Goal: Navigation & Orientation: Find specific page/section

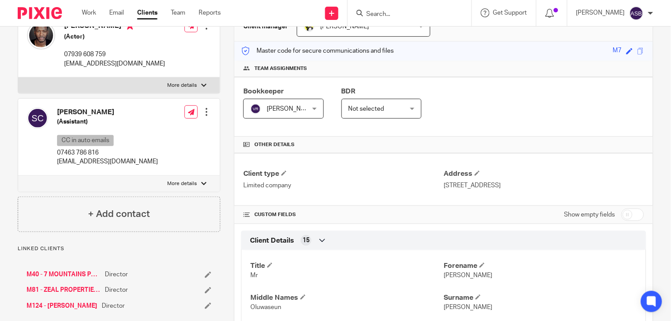
scroll to position [147, 0]
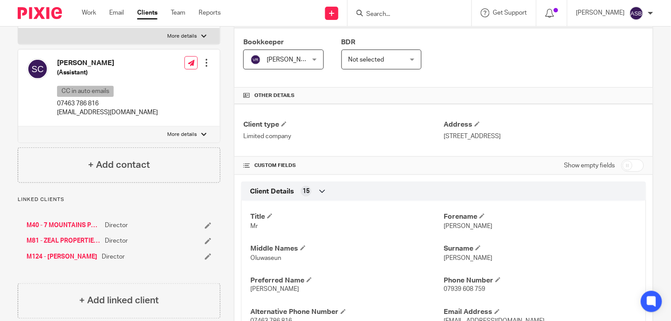
click at [386, 19] on div at bounding box center [410, 13] width 124 height 26
click at [388, 12] on input "Search" at bounding box center [405, 15] width 80 height 8
paste input "TS CREATES"
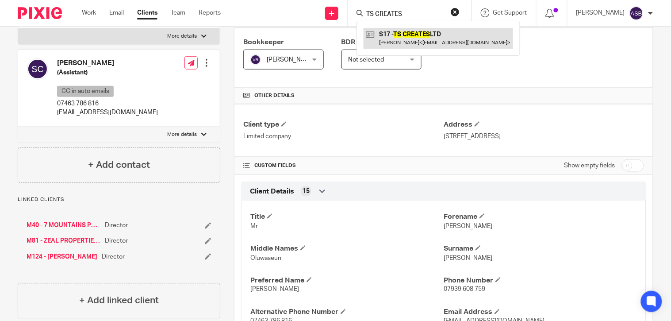
type input "TS CREATES"
click at [395, 40] on link at bounding box center [439, 38] width 150 height 20
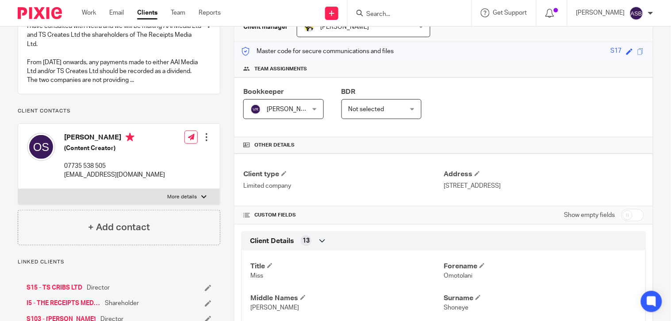
scroll to position [246, 0]
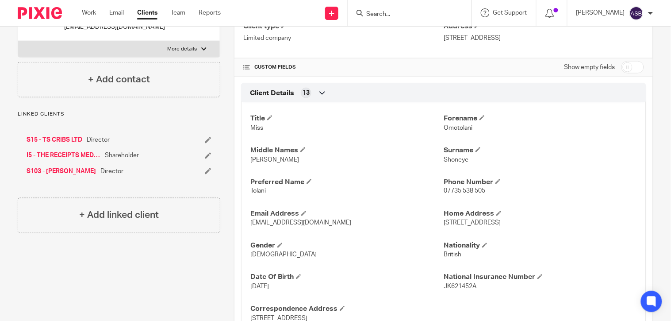
drag, startPoint x: 447, startPoint y: 15, endPoint x: 431, endPoint y: 12, distance: 16.2
click at [440, 15] on form at bounding box center [412, 13] width 94 height 11
click at [430, 12] on input "Search" at bounding box center [405, 15] width 80 height 8
type input "J7"
click button "submit" at bounding box center [0, 0] width 0 height 0
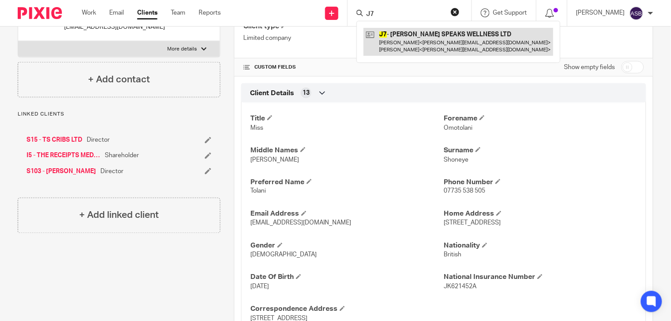
click at [401, 46] on link at bounding box center [459, 41] width 190 height 27
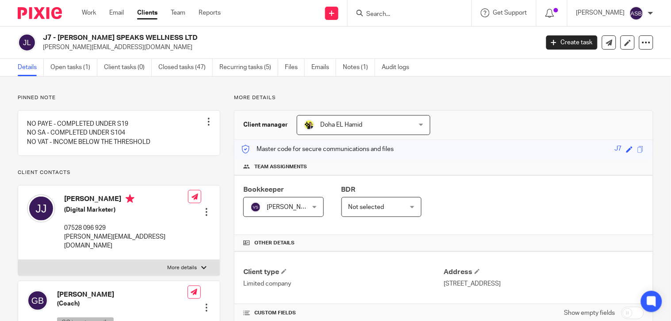
drag, startPoint x: 58, startPoint y: 37, endPoint x: 162, endPoint y: 36, distance: 104.0
click at [162, 36] on h2 "J7 - GAVIN SPEAKS WELLNESS LTD" at bounding box center [239, 37] width 392 height 9
copy h2 "GAVIN SPEAKS WELLNESS LTD"
click at [391, 15] on input "Search" at bounding box center [405, 15] width 80 height 8
paste input "7 MOUNTAINS PRODU"
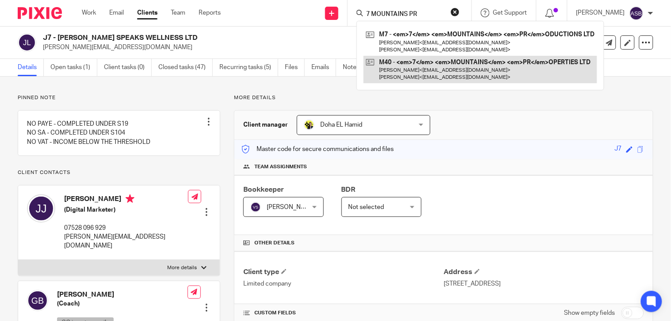
type input "7 MOUNTAINS PR"
click at [417, 70] on link at bounding box center [481, 69] width 234 height 27
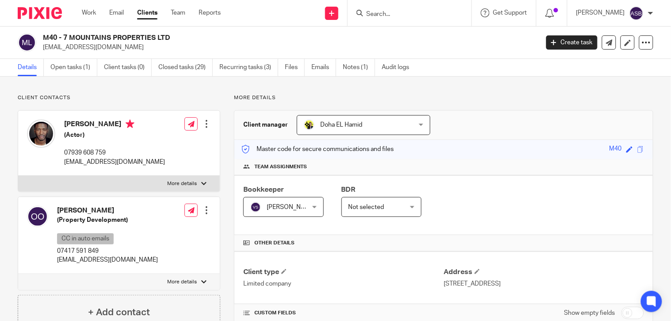
scroll to position [196, 0]
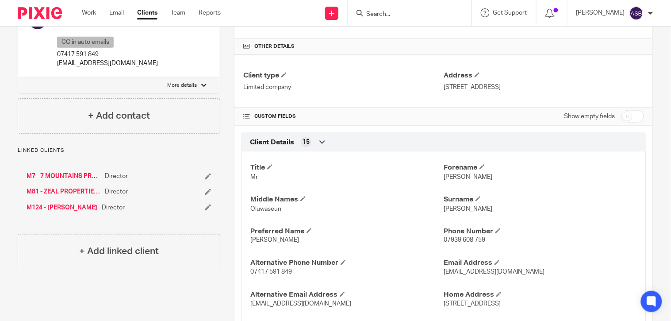
click at [361, 11] on div at bounding box center [408, 13] width 103 height 11
click at [379, 16] on input "Search" at bounding box center [405, 15] width 80 height 8
paste input "M66"
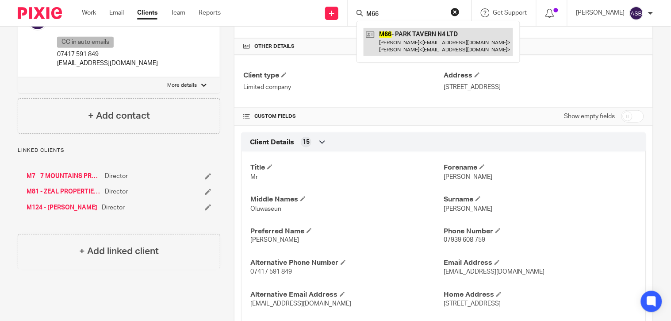
type input "M66"
click at [383, 40] on link at bounding box center [439, 41] width 150 height 27
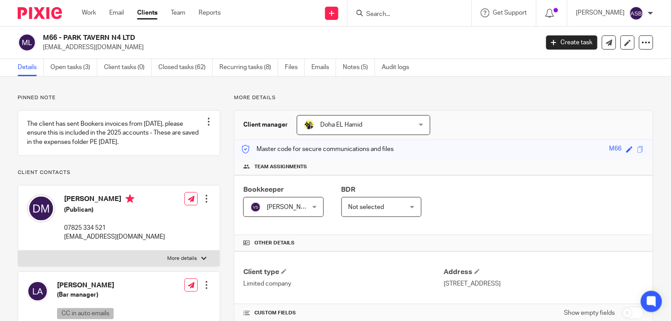
scroll to position [196, 0]
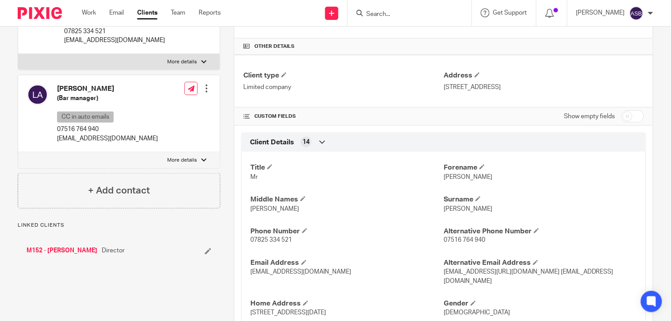
click at [78, 255] on link "M152 - [PERSON_NAME]" at bounding box center [62, 250] width 71 height 9
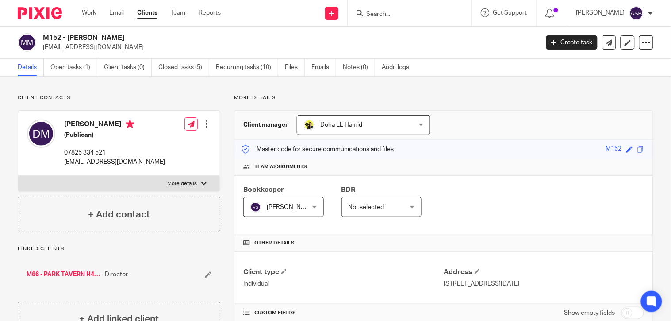
click at [392, 19] on div at bounding box center [410, 13] width 124 height 26
click at [393, 14] on input "Search" at bounding box center [405, 15] width 80 height 8
type input "M"
drag, startPoint x: 68, startPoint y: 37, endPoint x: 124, endPoint y: 35, distance: 55.8
click at [124, 35] on h2 "M152 - DENNIS MCDAID" at bounding box center [239, 37] width 392 height 9
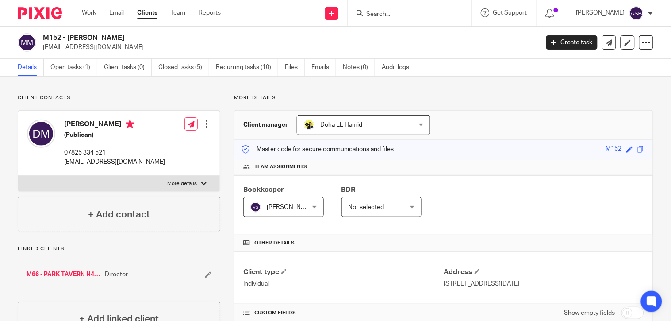
copy h2 "DENNIS MCDAID"
click at [423, 16] on input "Search" at bounding box center [405, 15] width 80 height 8
paste input "MONO PLUMBING"
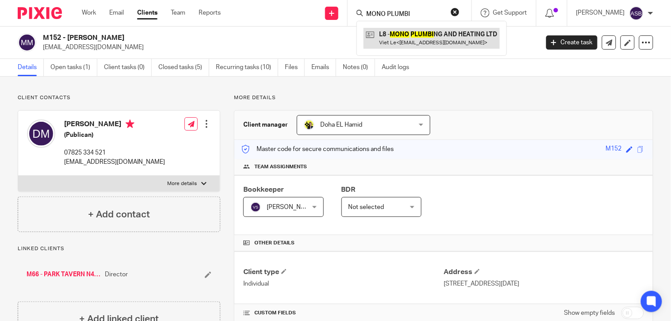
type input "MONO PLUMBI"
click at [437, 38] on link at bounding box center [432, 38] width 136 height 20
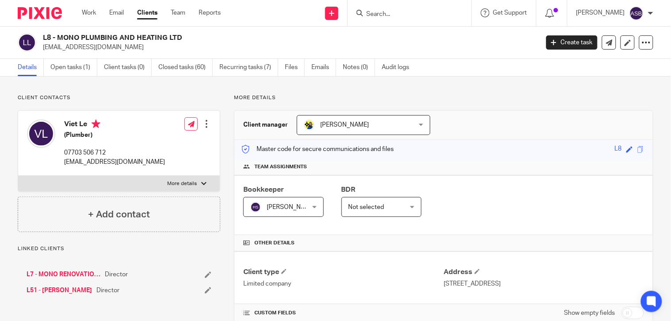
drag, startPoint x: 58, startPoint y: 40, endPoint x: 178, endPoint y: 39, distance: 120.8
click at [178, 39] on h2 "L8 - MONO PLUMBING AND HEATING LTD" at bounding box center [239, 37] width 392 height 9
copy h2 "MONO PLUMBING AND HEATING LTD"
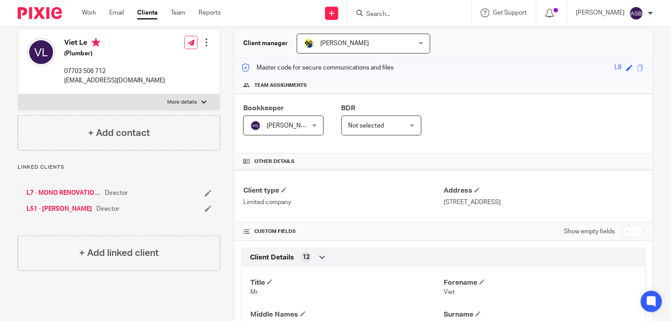
scroll to position [98, 0]
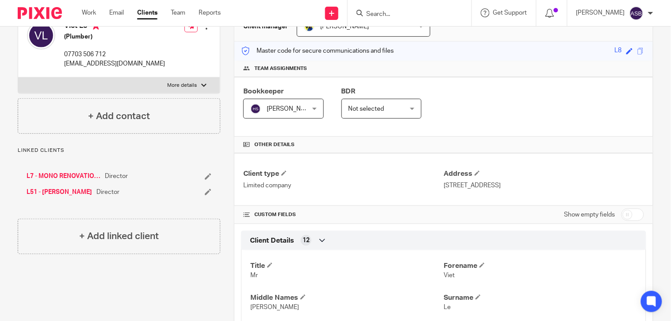
click at [80, 178] on link "L7 - MONO RENOVATION LTD" at bounding box center [64, 176] width 74 height 9
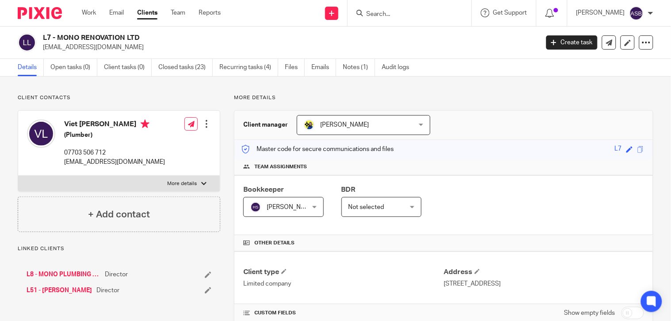
drag, startPoint x: 58, startPoint y: 37, endPoint x: 124, endPoint y: 37, distance: 65.9
click at [124, 37] on h2 "L7 - MONO RENOVATION LTD" at bounding box center [239, 37] width 392 height 9
copy h2 "MONO RENOVATION"
click at [67, 273] on link "L8 - MONO PLUMBING AND HEATING LTD" at bounding box center [64, 274] width 74 height 9
click at [65, 276] on link "L7 - MONO RENOVATION LTD" at bounding box center [64, 274] width 74 height 9
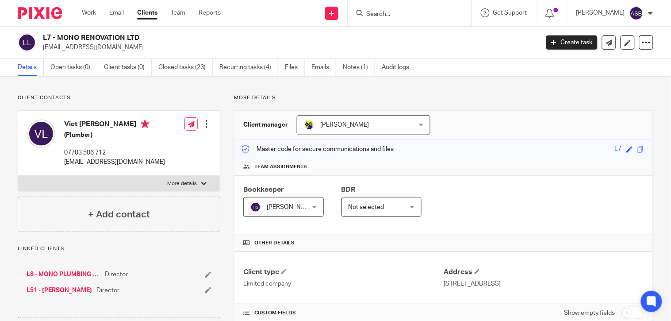
click at [60, 273] on link "L8 - MONO PLUMBING AND HEATING LTD" at bounding box center [64, 274] width 74 height 9
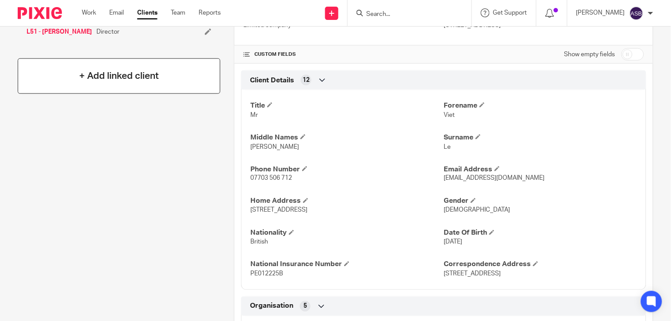
scroll to position [280, 0]
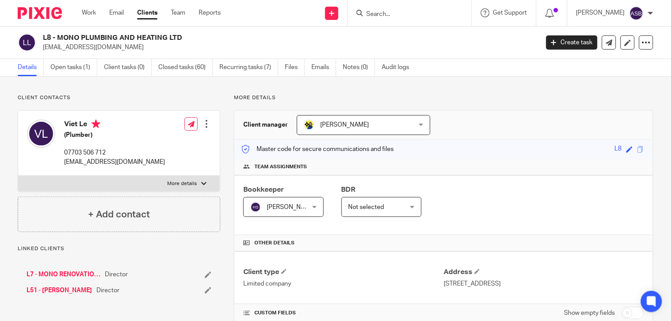
click at [161, 38] on h2 "L8 - MONO PLUMBING AND HEATING LTD" at bounding box center [239, 37] width 392 height 9
click at [46, 273] on link "L7 - MONO RENOVATION LTD" at bounding box center [64, 274] width 74 height 9
click at [131, 38] on h2 "L7 - MONO RENOVATION LTD" at bounding box center [239, 37] width 392 height 9
click at [396, 8] on form at bounding box center [412, 13] width 94 height 11
click at [394, 14] on input "Search" at bounding box center [405, 15] width 80 height 8
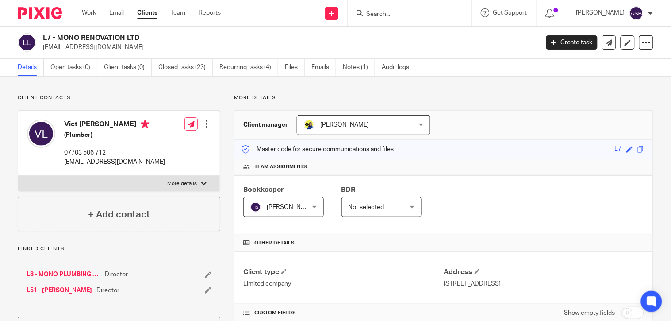
paste input "DS9"
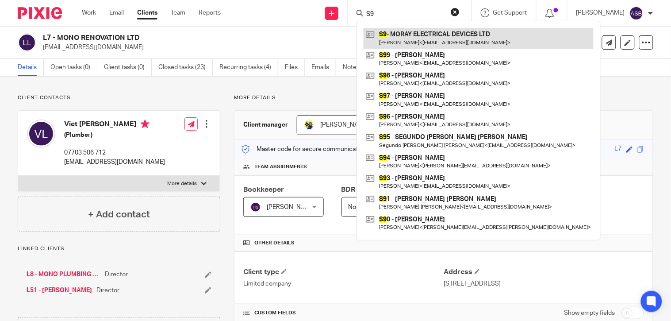
type input "S9"
click at [411, 32] on link at bounding box center [479, 38] width 230 height 20
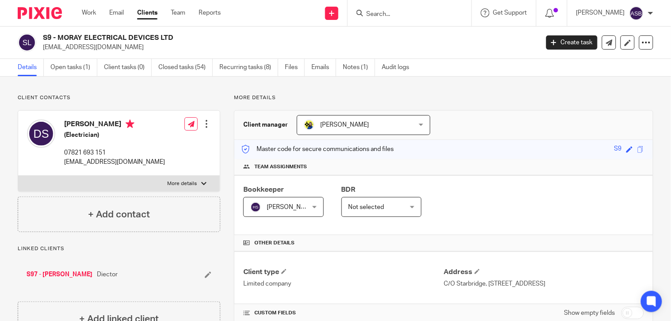
drag, startPoint x: 58, startPoint y: 35, endPoint x: 149, endPoint y: 33, distance: 91.2
click at [149, 33] on h2 "S9 - MORAY ELECTRICAL DEVICES LTD" at bounding box center [239, 37] width 392 height 9
copy h2 "MORAY ELECTRICAL DEVIC"
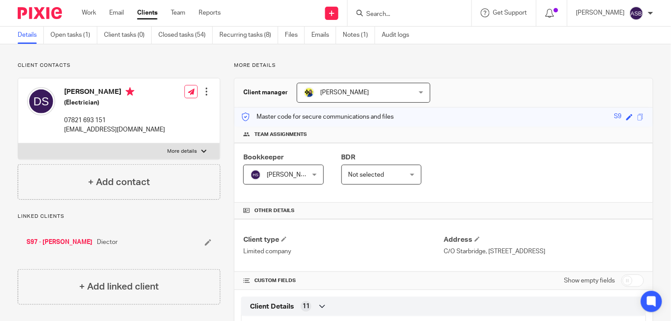
scroll to position [49, 0]
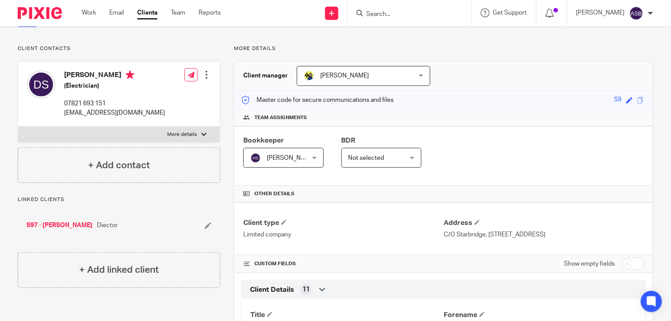
click at [63, 224] on link "S97 - [PERSON_NAME]" at bounding box center [60, 225] width 66 height 9
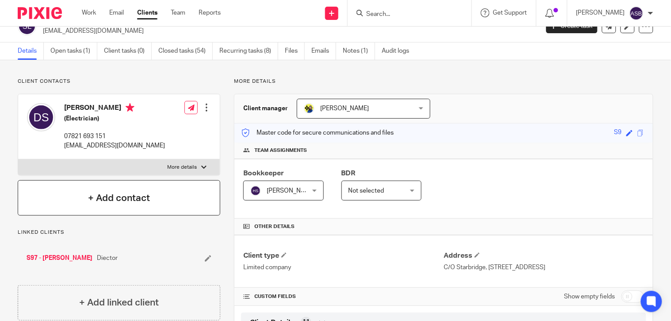
scroll to position [0, 0]
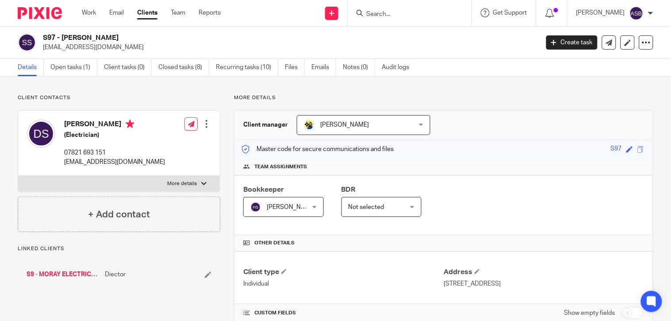
drag, startPoint x: 62, startPoint y: 36, endPoint x: 125, endPoint y: 41, distance: 63.0
click at [125, 41] on h2 "S97 - DAVID SOUTER" at bounding box center [239, 37] width 392 height 9
copy h2 "DAVID SOUTER"
click at [395, 12] on input "Search" at bounding box center [405, 15] width 80 height 8
paste input "B AND NN LTD"
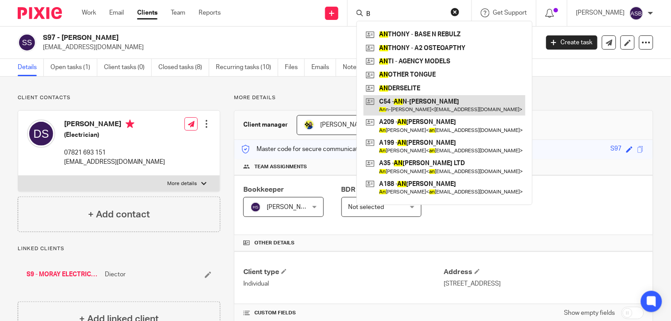
type input "B"
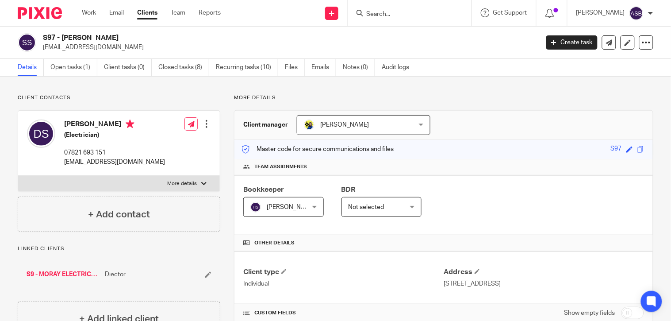
click at [378, 17] on input "Search" at bounding box center [405, 15] width 80 height 8
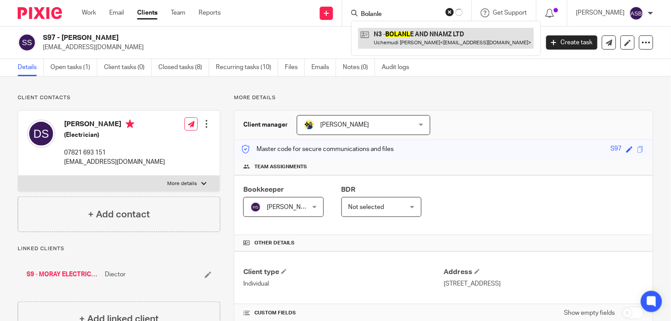
type input "Bolanle"
click at [419, 35] on link at bounding box center [452, 38] width 176 height 20
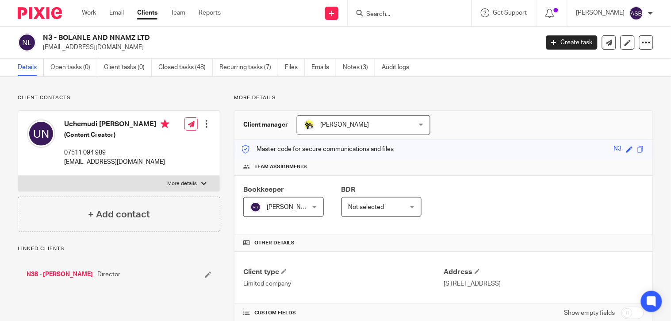
drag, startPoint x: 59, startPoint y: 36, endPoint x: 160, endPoint y: 37, distance: 100.9
click at [160, 37] on h2 "N3 - BOLANLE AND NNAMZ LTD" at bounding box center [239, 37] width 392 height 9
copy h2 "BOLANLE AND NNAMZ LTD"
